Goal: Task Accomplishment & Management: Use online tool/utility

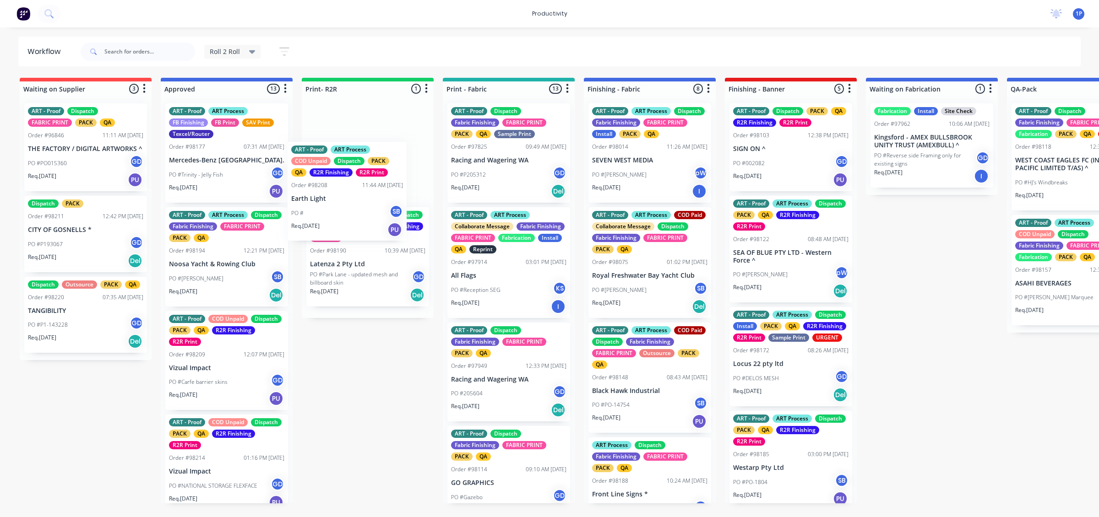
drag, startPoint x: 253, startPoint y: 371, endPoint x: 391, endPoint y: 190, distance: 227.0
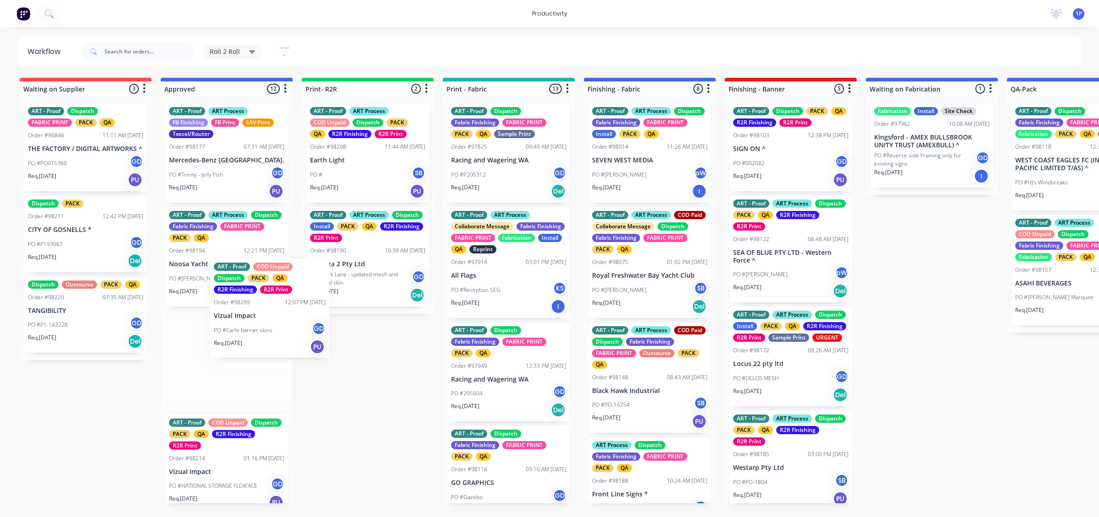
drag, startPoint x: 255, startPoint y: 391, endPoint x: 367, endPoint y: 288, distance: 151.3
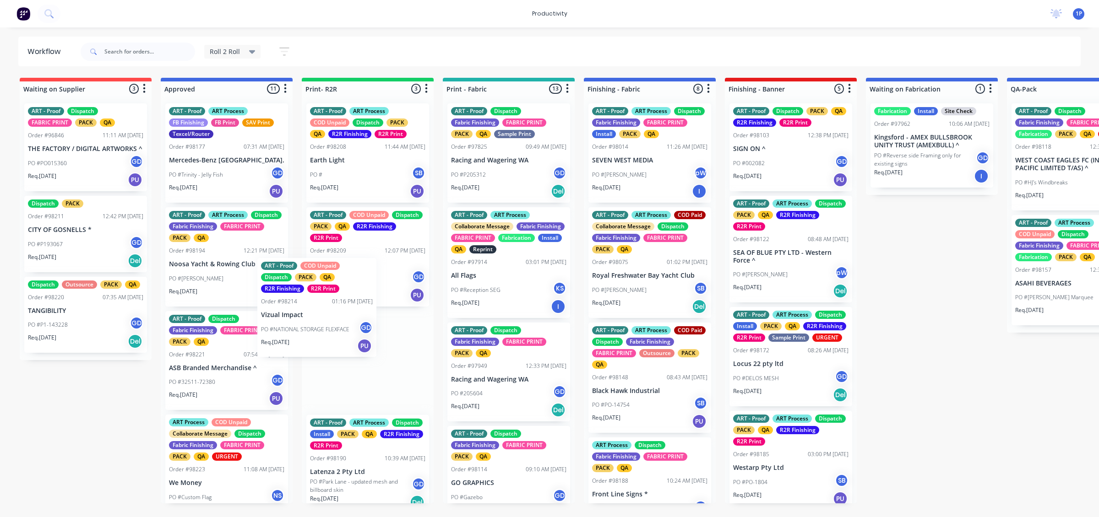
drag, startPoint x: 240, startPoint y: 368, endPoint x: 338, endPoint y: 314, distance: 111.3
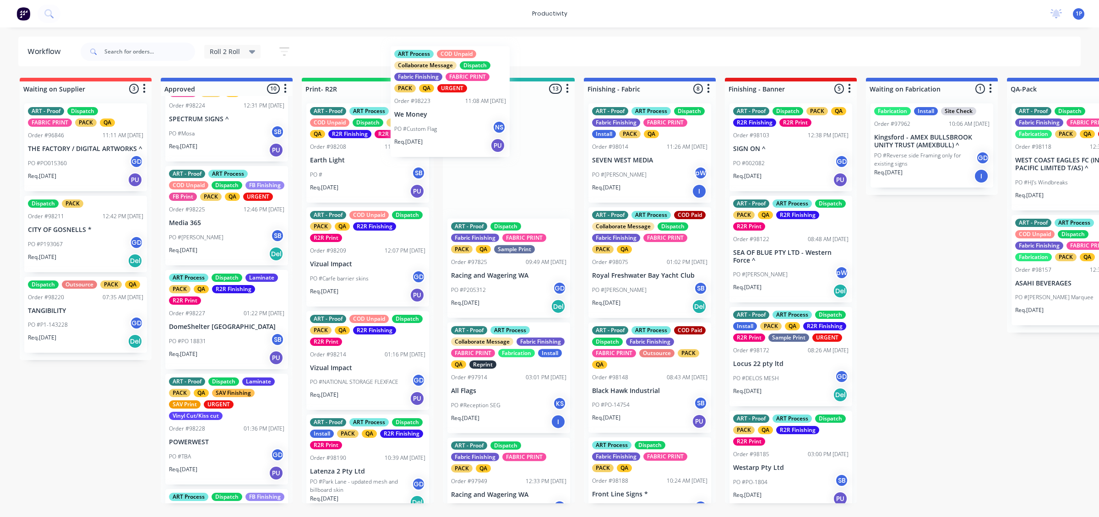
drag, startPoint x: 230, startPoint y: 168, endPoint x: 484, endPoint y: 152, distance: 254.6
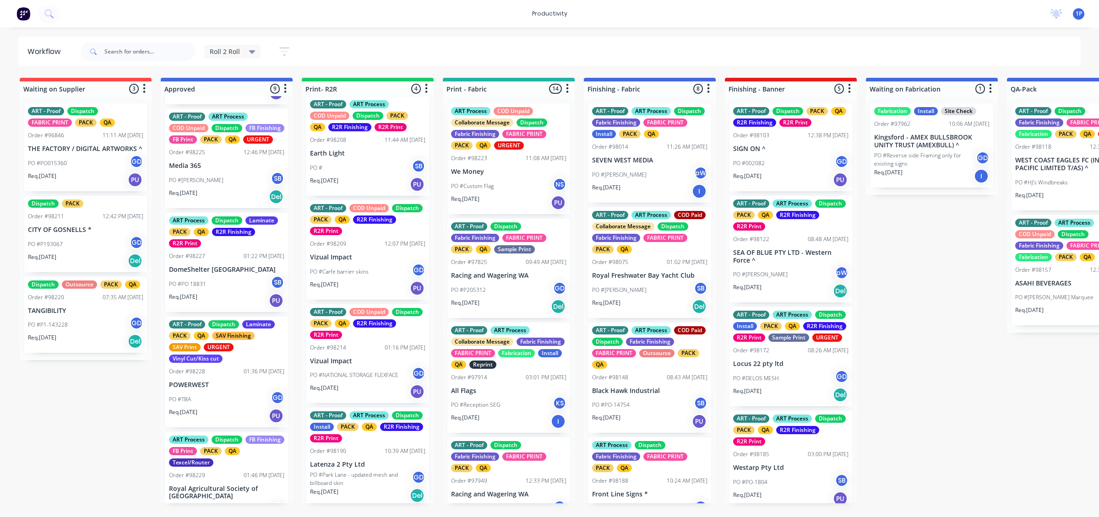
scroll to position [8, 0]
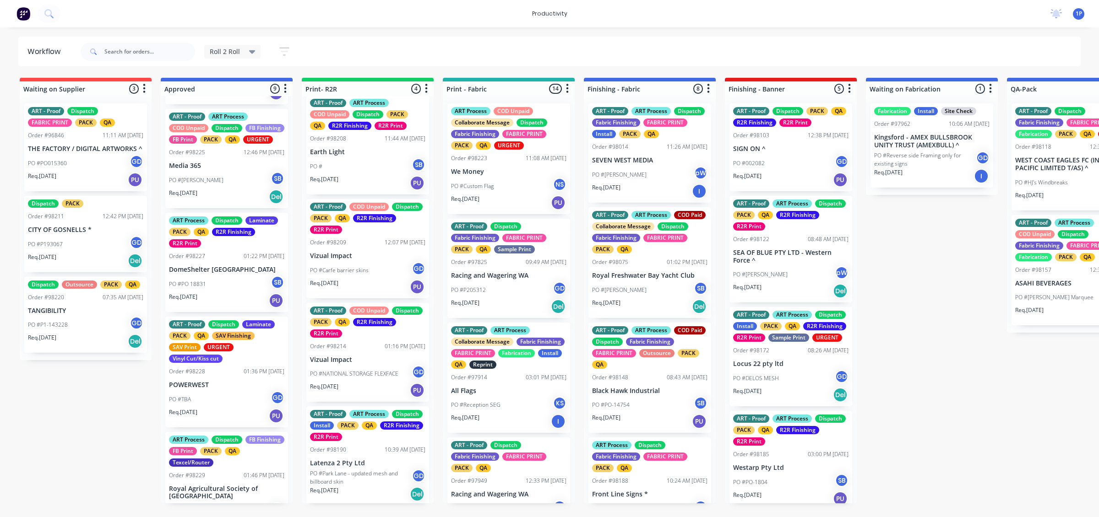
click at [387, 470] on p "PO #Park Lane - updated mesh and billboard skin" at bounding box center [361, 478] width 102 height 16
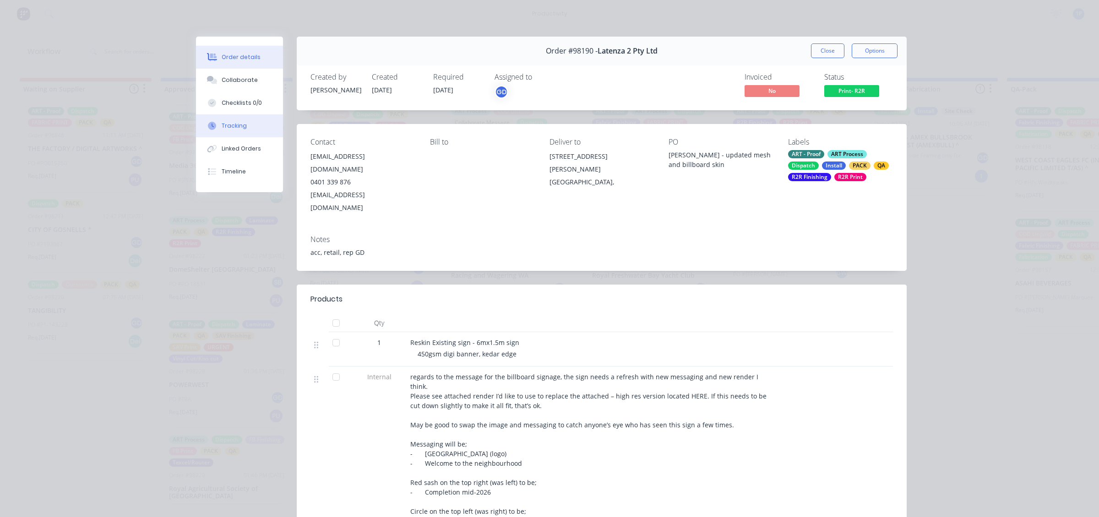
click at [214, 119] on button "Tracking" at bounding box center [239, 125] width 87 height 23
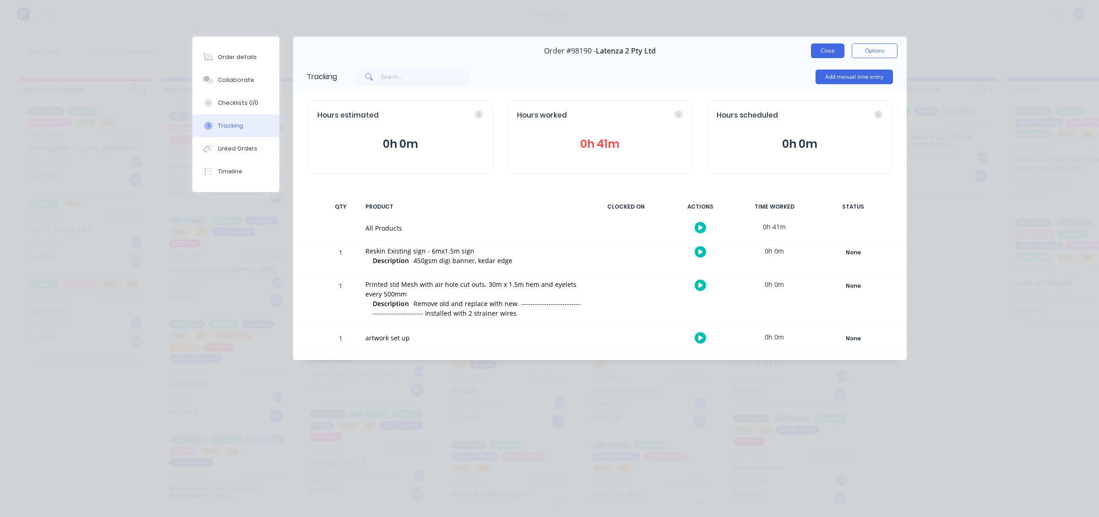
drag, startPoint x: 808, startPoint y: 49, endPoint x: 827, endPoint y: 49, distance: 19.2
click at [827, 49] on div "Order #98190 - Latenza 2 Pty Ltd Close Options" at bounding box center [599, 51] width 613 height 29
drag, startPoint x: 827, startPoint y: 49, endPoint x: 811, endPoint y: 55, distance: 17.3
click at [827, 49] on button "Close" at bounding box center [827, 50] width 33 height 15
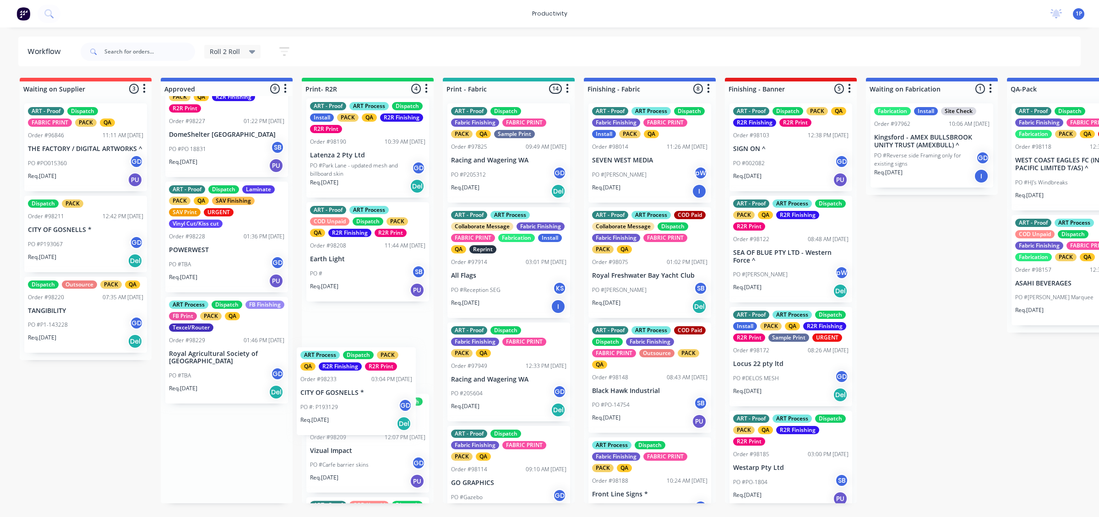
scroll to position [5, 0]
drag, startPoint x: 220, startPoint y: 466, endPoint x: 363, endPoint y: 391, distance: 161.2
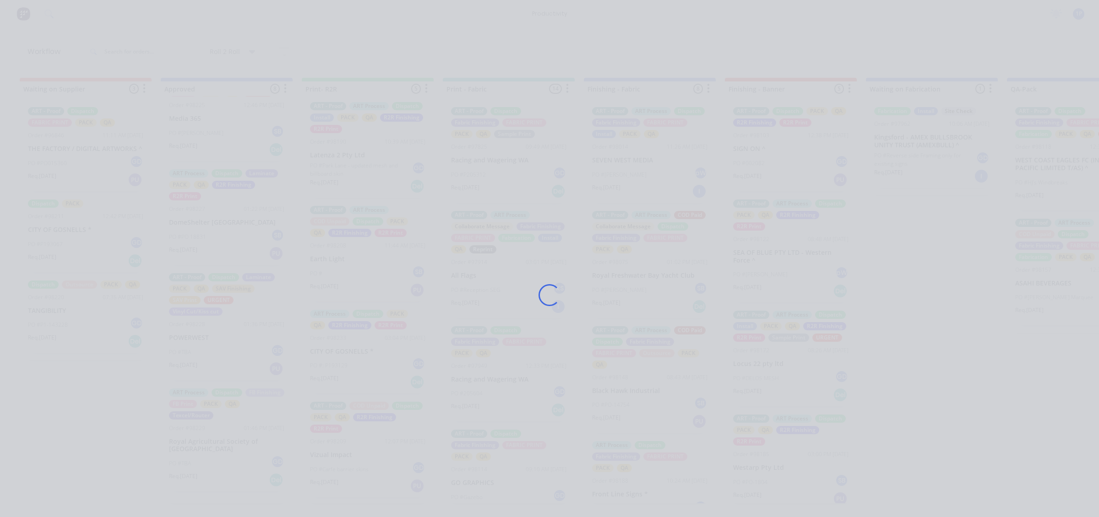
scroll to position [455, 0]
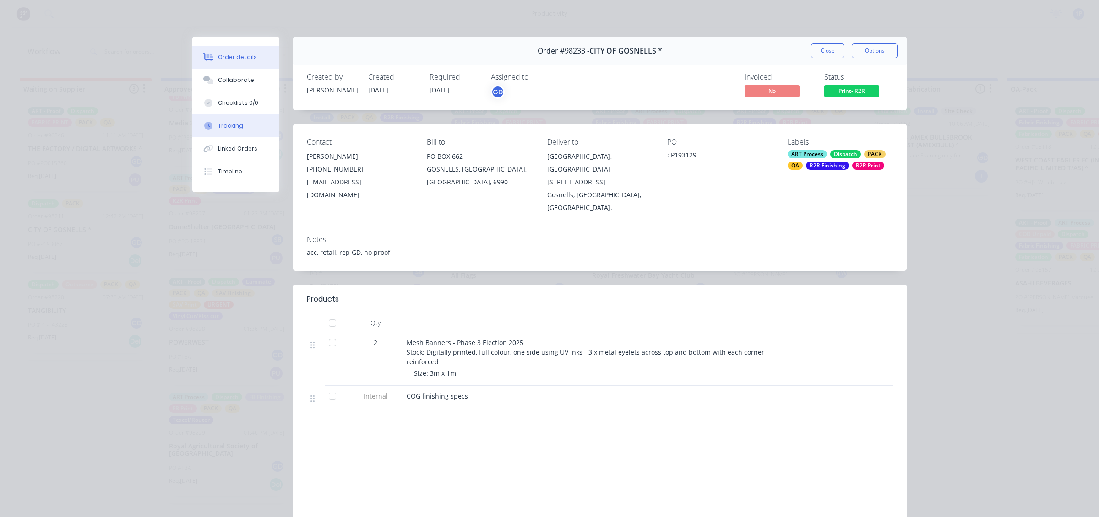
click at [244, 131] on button "Tracking" at bounding box center [235, 125] width 87 height 23
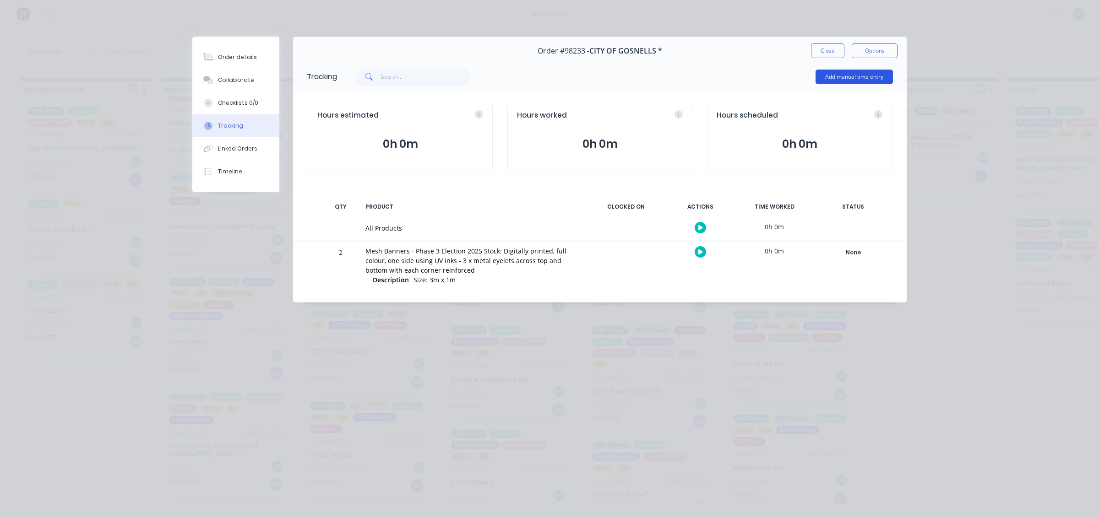
click at [834, 73] on button "Add manual time entry" at bounding box center [853, 77] width 77 height 15
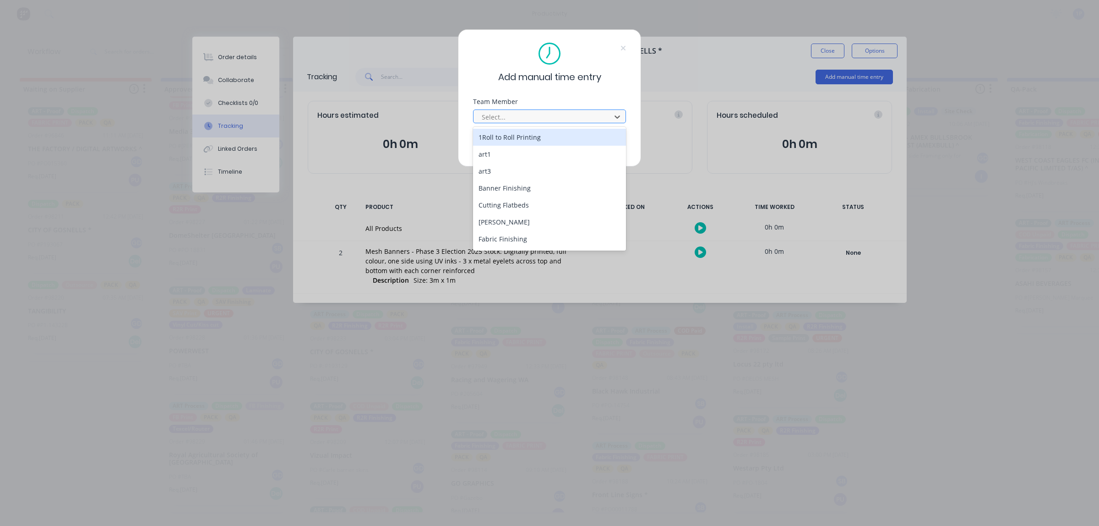
click at [563, 123] on div "Select..." at bounding box center [543, 117] width 131 height 14
click at [556, 136] on div "1Roll to Roll Printing" at bounding box center [549, 137] width 153 height 17
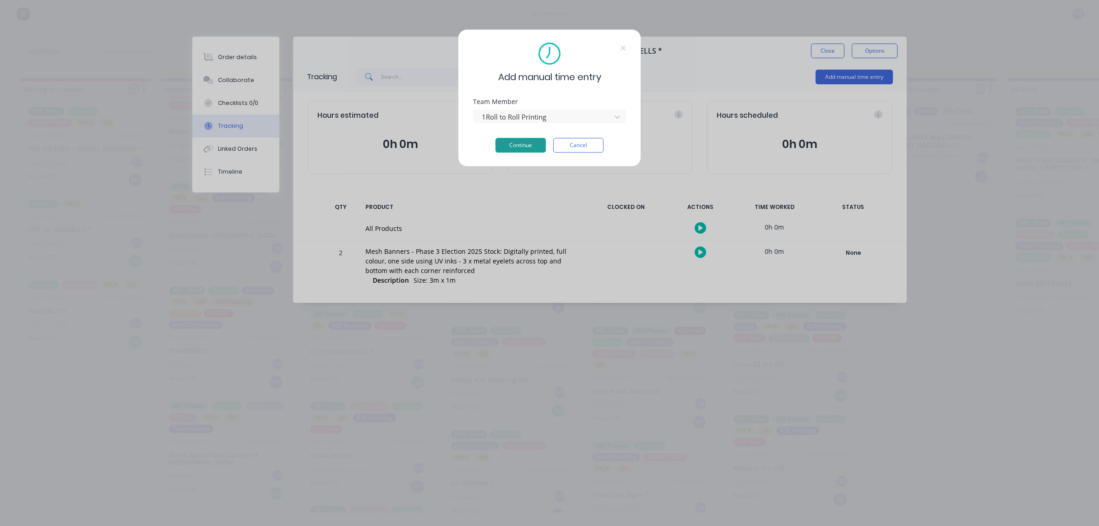
drag, startPoint x: 543, startPoint y: 138, endPoint x: 538, endPoint y: 141, distance: 4.7
click at [538, 141] on button "Continue" at bounding box center [520, 145] width 50 height 15
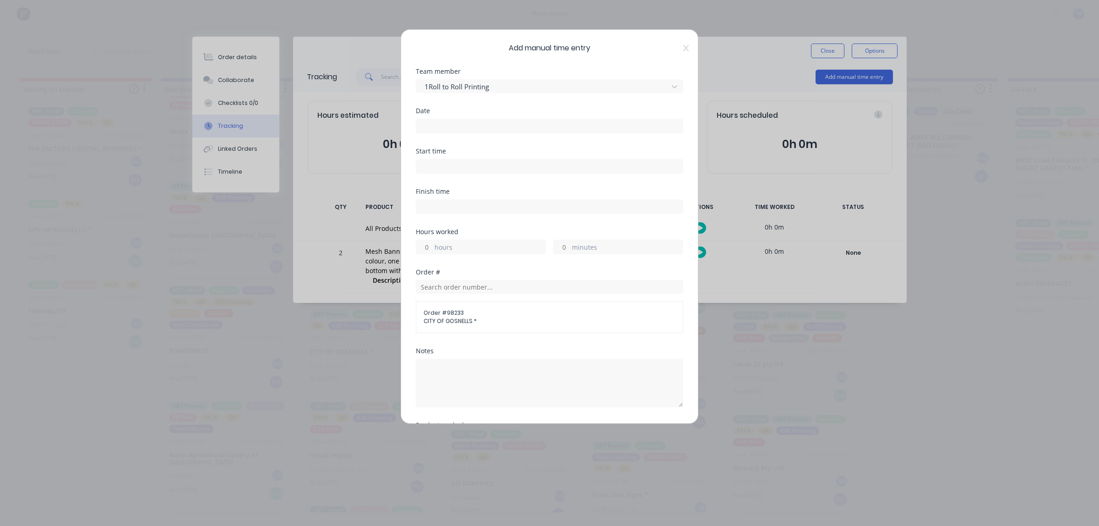
click at [502, 125] on input at bounding box center [549, 126] width 266 height 14
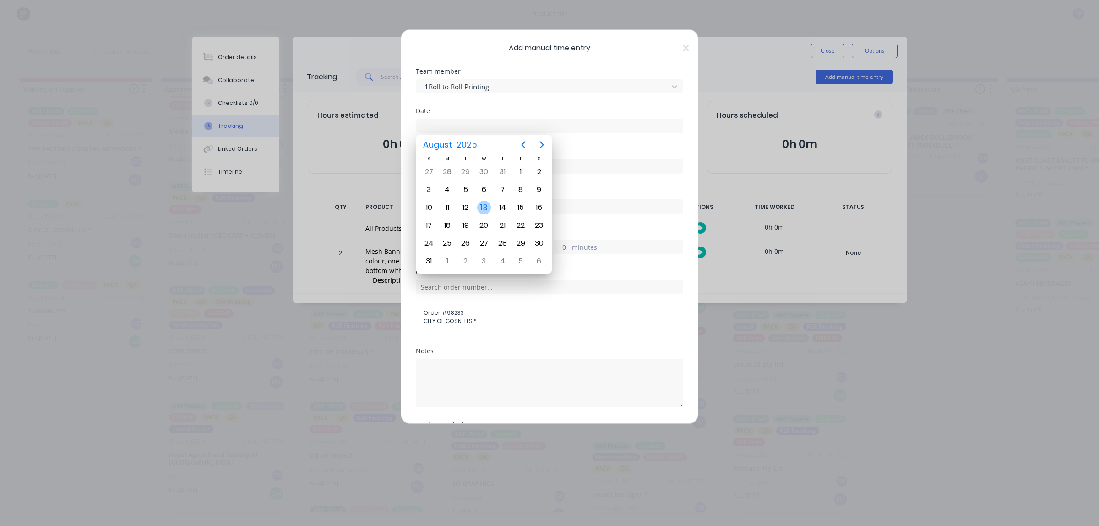
click at [487, 206] on div "13" at bounding box center [484, 208] width 14 height 14
type input "13/08/2025"
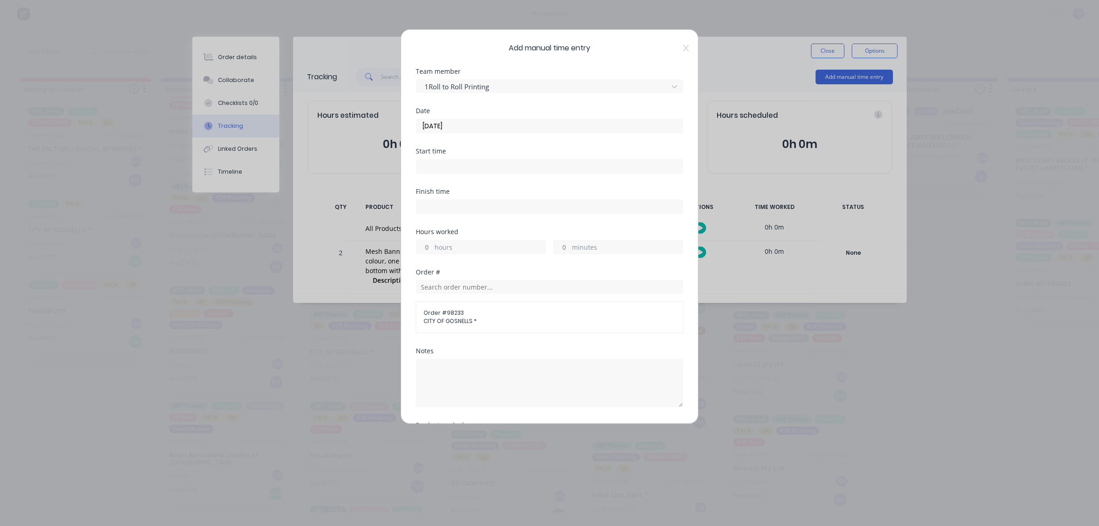
click at [468, 179] on div "Start time" at bounding box center [549, 168] width 267 height 40
click at [471, 164] on input at bounding box center [549, 166] width 266 height 14
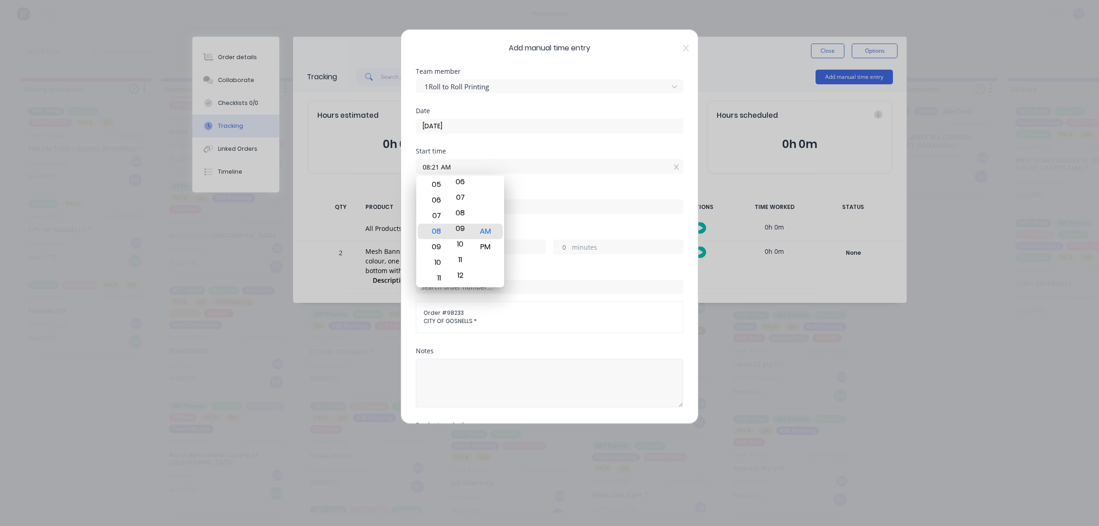
drag, startPoint x: 458, startPoint y: 243, endPoint x: 458, endPoint y: 392, distance: 148.8
click at [458, 392] on body "productivity productivity Workflow Planner Delivery Scheduling Timesheets No ne…" at bounding box center [549, 235] width 1099 height 471
drag, startPoint x: 458, startPoint y: 275, endPoint x: 514, endPoint y: 163, distance: 125.1
click at [514, 163] on body "productivity productivity Workflow Planner Delivery Scheduling Timesheets No ne…" at bounding box center [549, 235] width 1099 height 471
type input "08:13 AM"
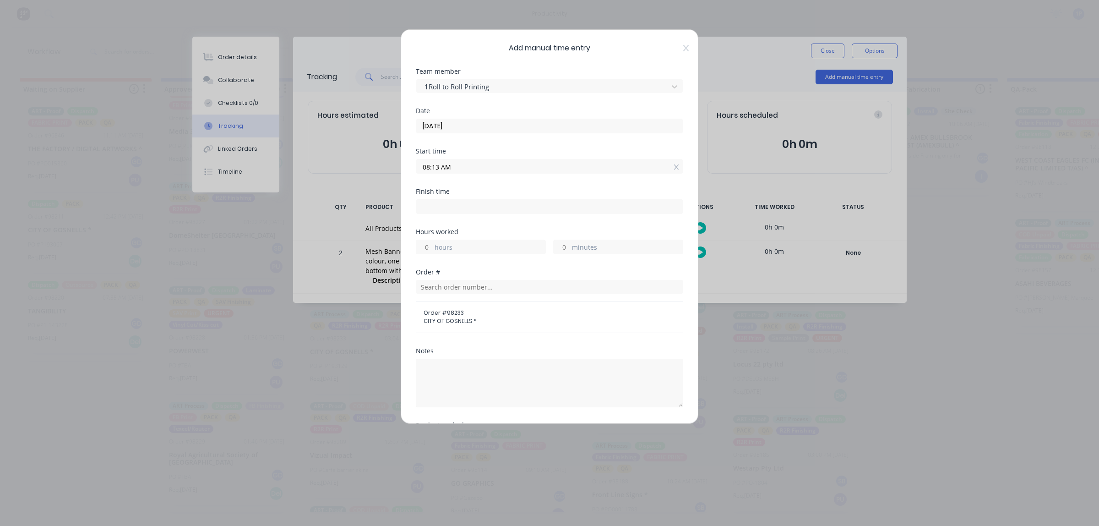
click at [497, 213] on label at bounding box center [549, 206] width 267 height 15
click at [497, 213] on input at bounding box center [549, 207] width 266 height 14
type input "08:21 AM"
type input "0"
type input "8"
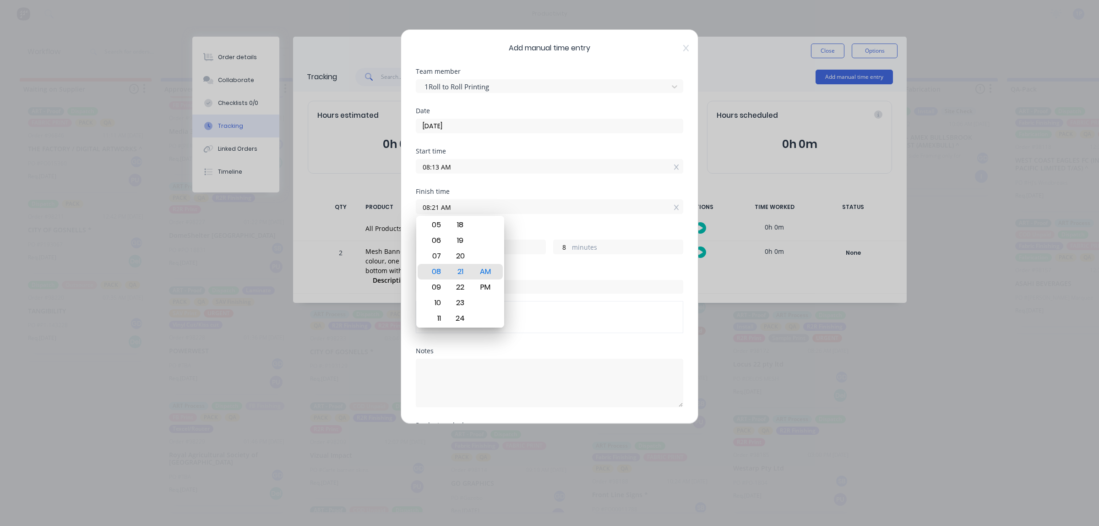
click at [504, 203] on input "08:21 AM" at bounding box center [549, 207] width 266 height 14
drag, startPoint x: 463, startPoint y: 261, endPoint x: 496, endPoint y: 197, distance: 72.1
click at [496, 197] on body "productivity productivity Workflow Planner Delivery Scheduling Timesheets No ne…" at bounding box center [549, 235] width 1099 height 471
type input "08:25 AM"
type input "12"
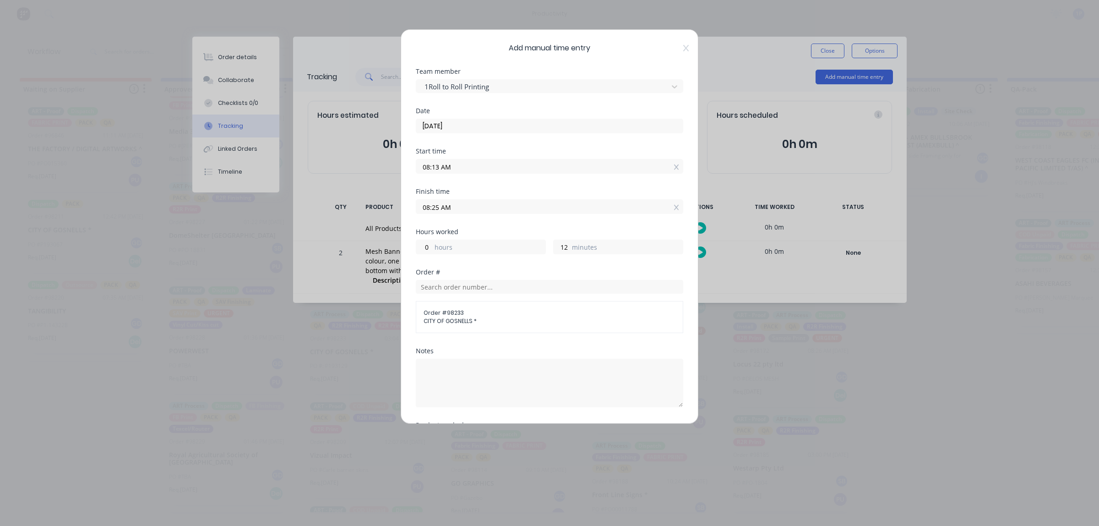
click at [489, 492] on button "Add manual time entry" at bounding box center [527, 499] width 77 height 15
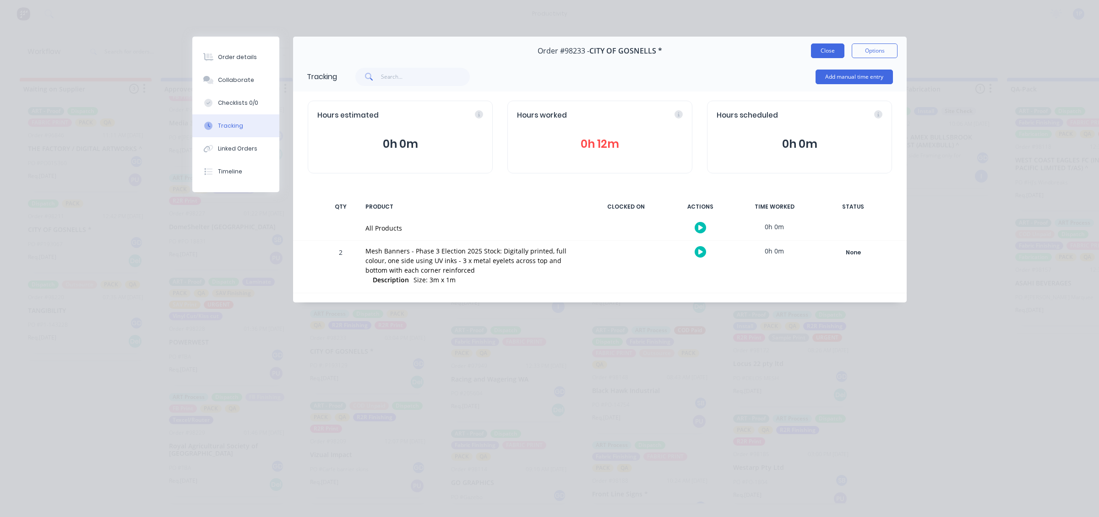
drag, startPoint x: 828, startPoint y: 48, endPoint x: 779, endPoint y: 70, distance: 53.7
click at [828, 49] on button "Close" at bounding box center [827, 50] width 33 height 15
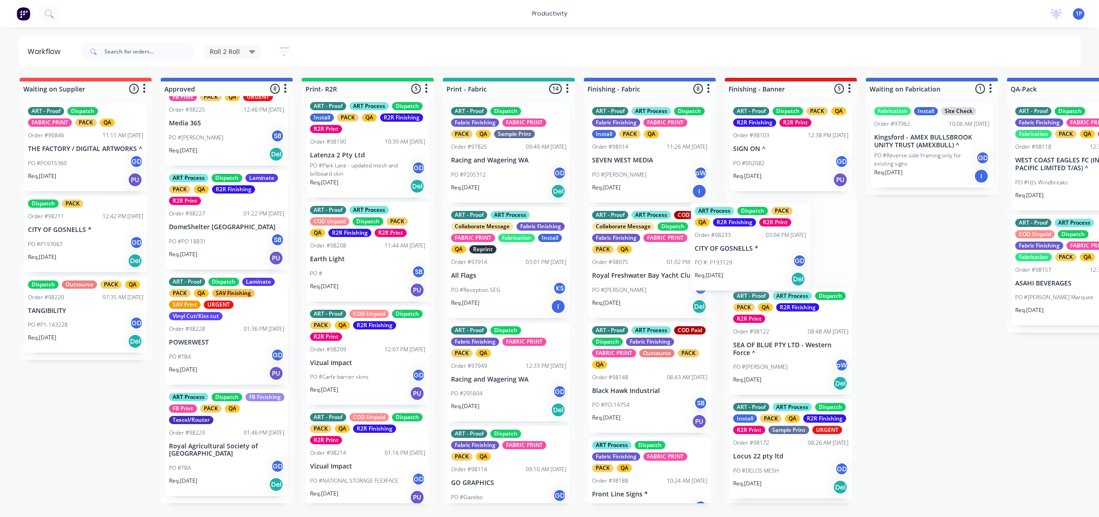
drag, startPoint x: 466, startPoint y: 343, endPoint x: 772, endPoint y: 262, distance: 316.4
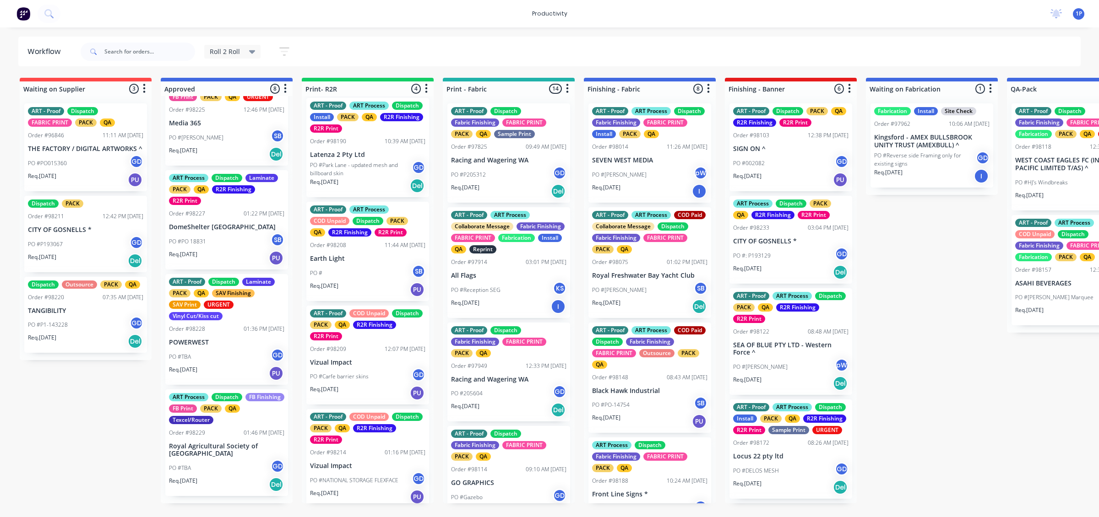
scroll to position [8, 0]
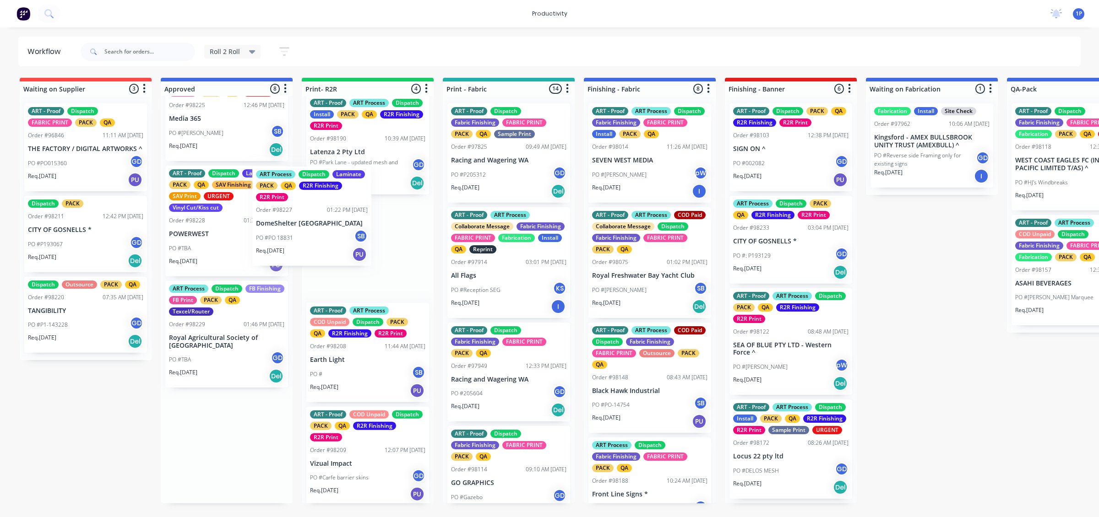
drag, startPoint x: 257, startPoint y: 261, endPoint x: 355, endPoint y: 249, distance: 98.3
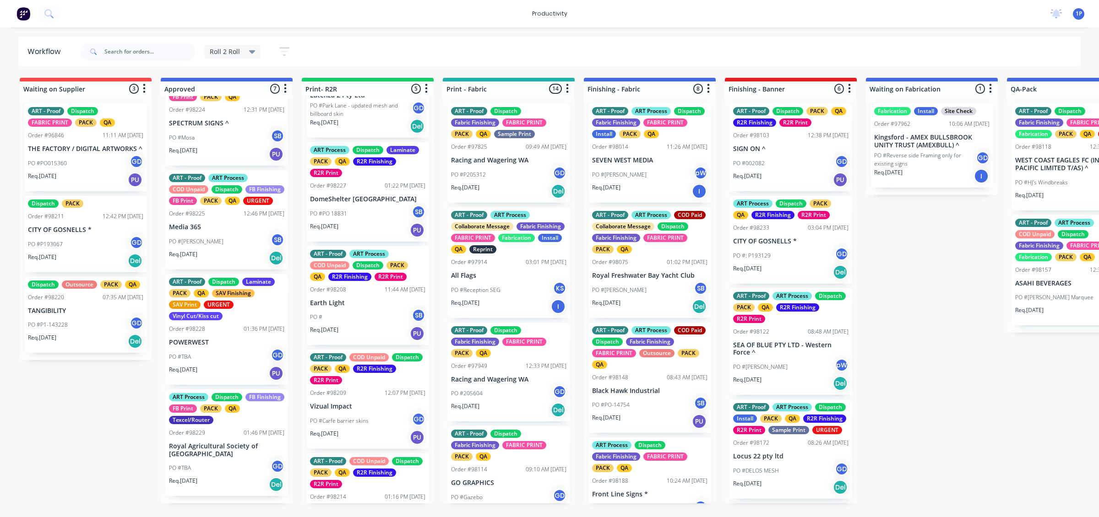
scroll to position [113, 0]
